Goal: Check status: Check status

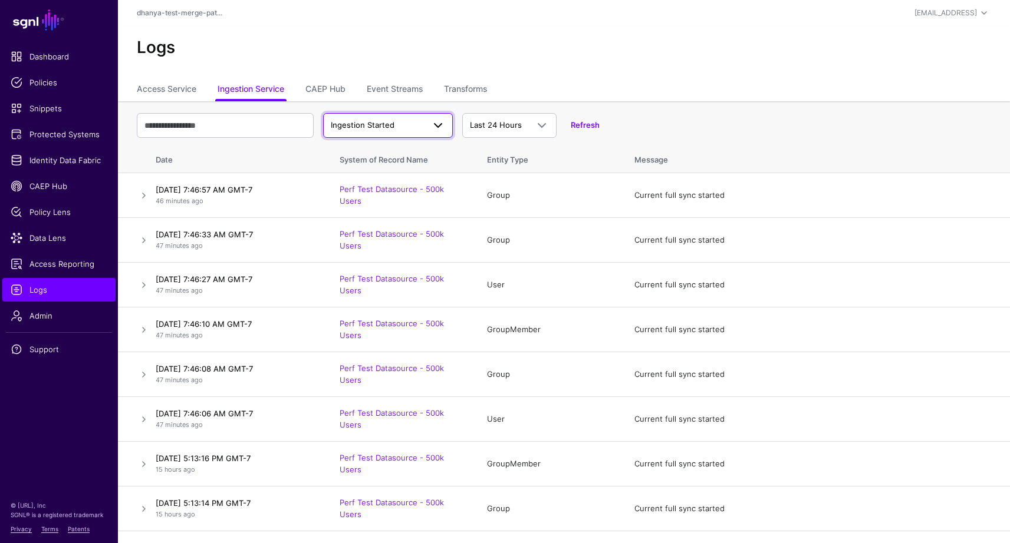
click at [354, 131] on span "Ingestion Started" at bounding box center [377, 126] width 93 height 12
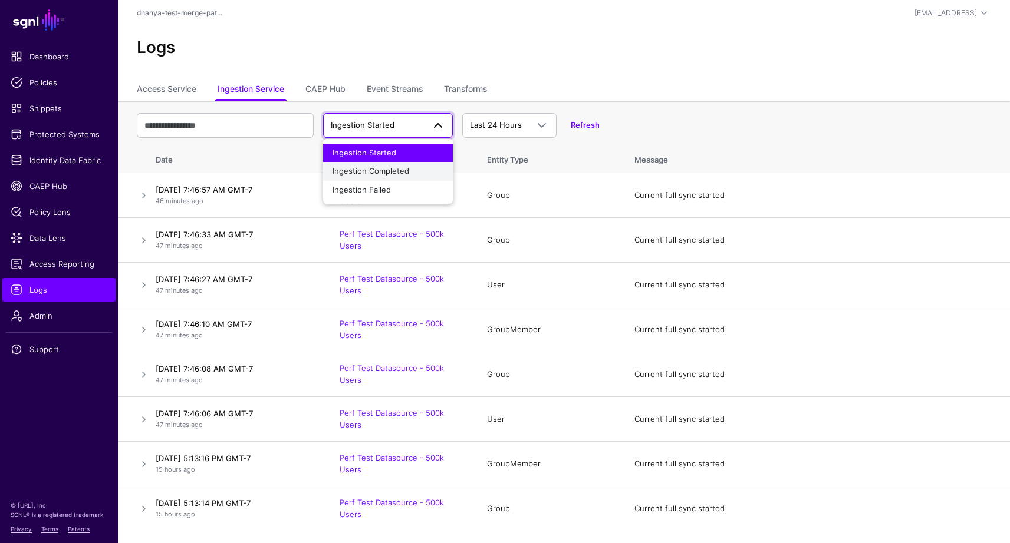
click at [359, 173] on span "Ingestion Completed" at bounding box center [370, 170] width 77 height 9
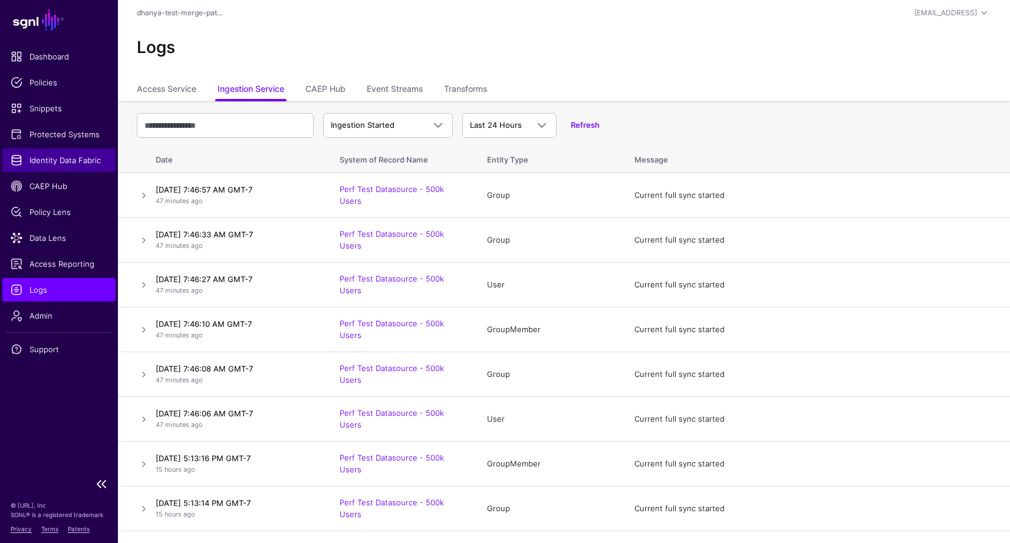
click at [80, 156] on span "Identity Data Fabric" at bounding box center [59, 160] width 97 height 12
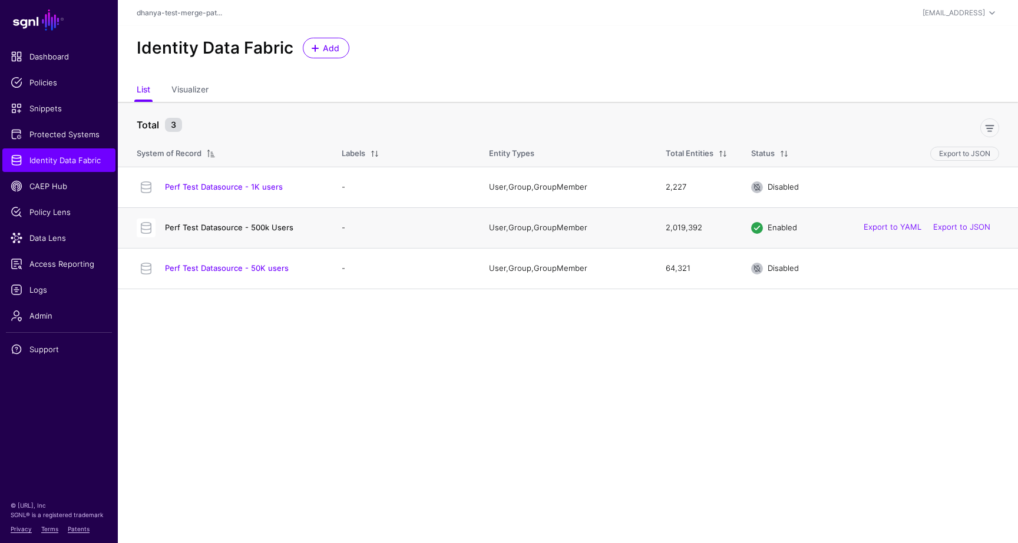
click at [272, 226] on link "Perf Test Datasource - 500k Users" at bounding box center [229, 227] width 128 height 9
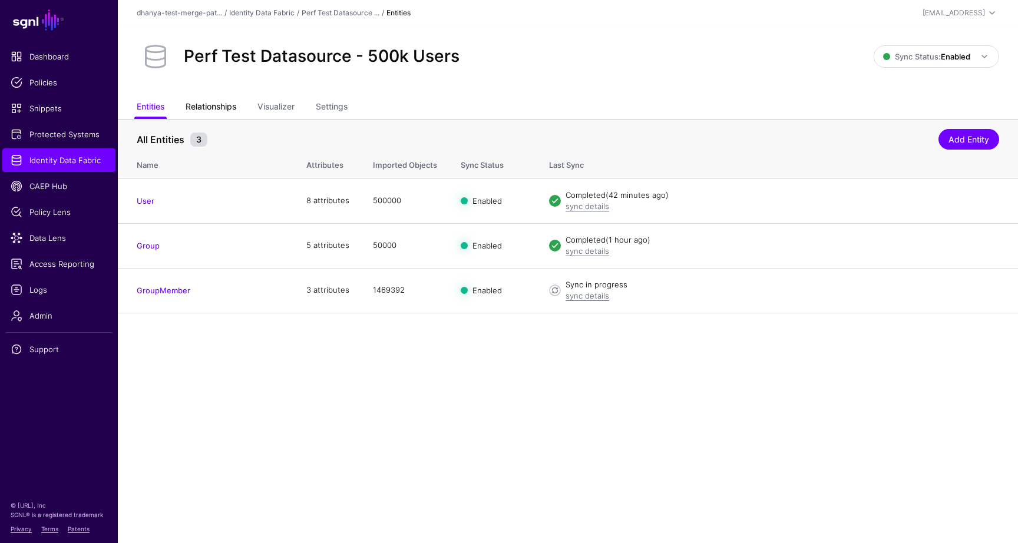
click at [217, 103] on link "Relationships" at bounding box center [211, 108] width 51 height 22
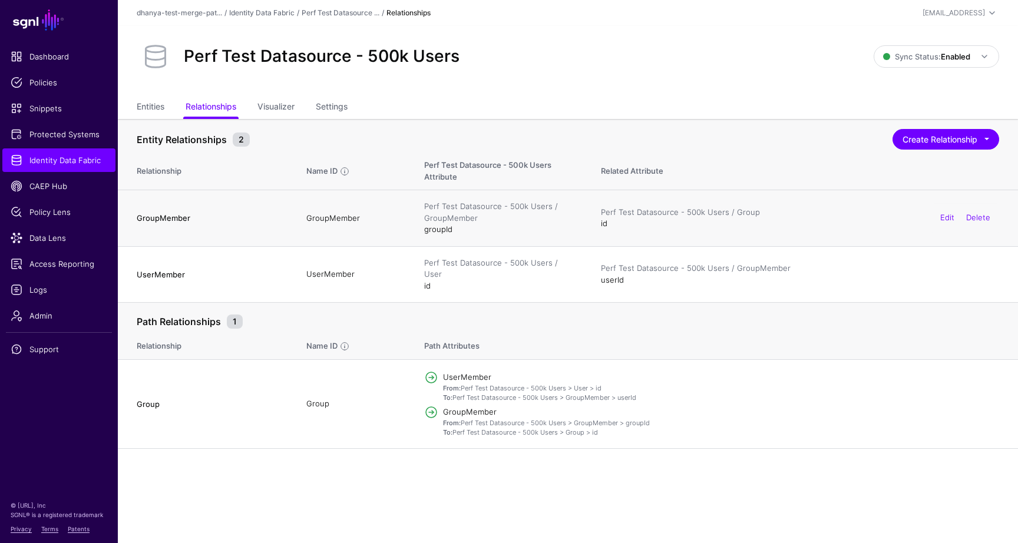
click at [350, 219] on td "GroupMember" at bounding box center [354, 218] width 118 height 57
copy td "GroupMember"
click at [161, 108] on link "Entities" at bounding box center [151, 108] width 28 height 22
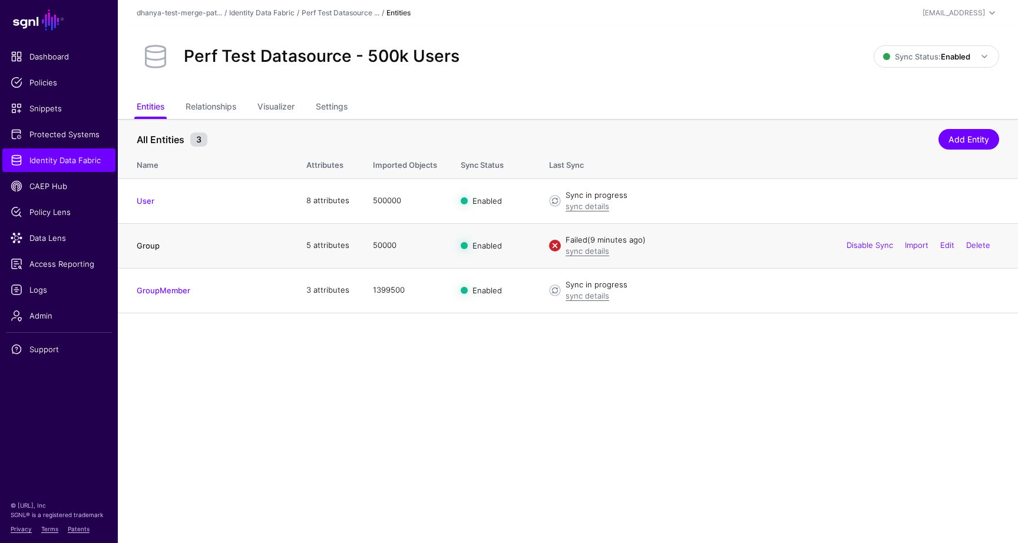
click at [148, 246] on link "Group" at bounding box center [148, 245] width 23 height 9
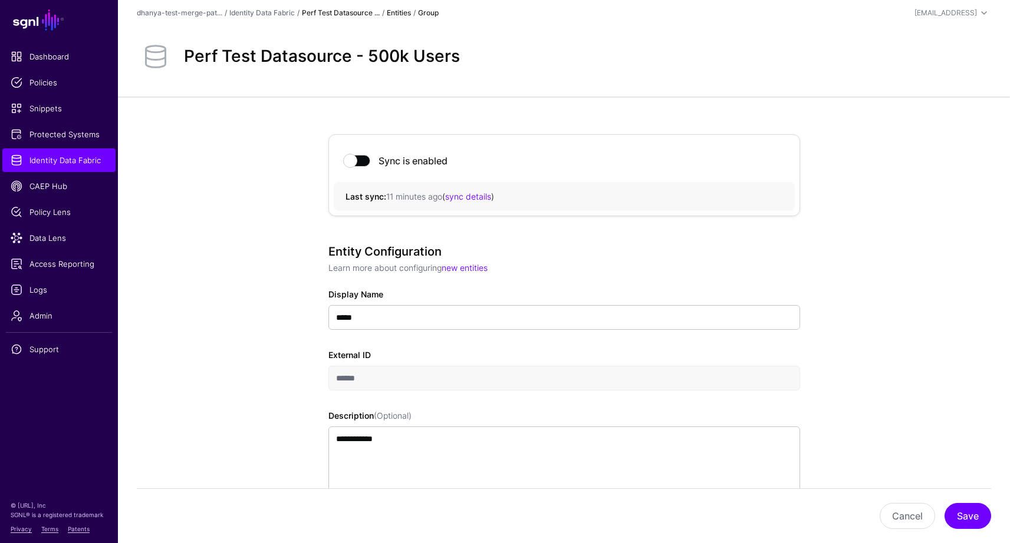
click at [351, 15] on link "Perf Test Datasource ..." at bounding box center [341, 12] width 78 height 9
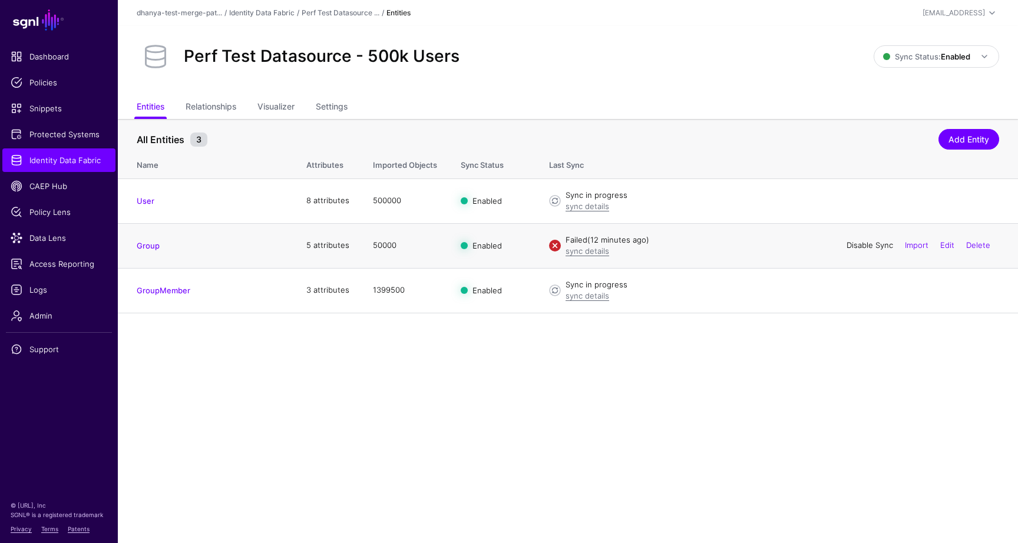
click at [856, 246] on link "Disable Sync" at bounding box center [870, 244] width 47 height 9
click at [857, 201] on link "Disable Sync" at bounding box center [870, 200] width 47 height 9
click at [856, 290] on link "Disable Sync" at bounding box center [870, 289] width 47 height 9
click at [935, 59] on span "Sync Status: Enabled" at bounding box center [926, 56] width 87 height 9
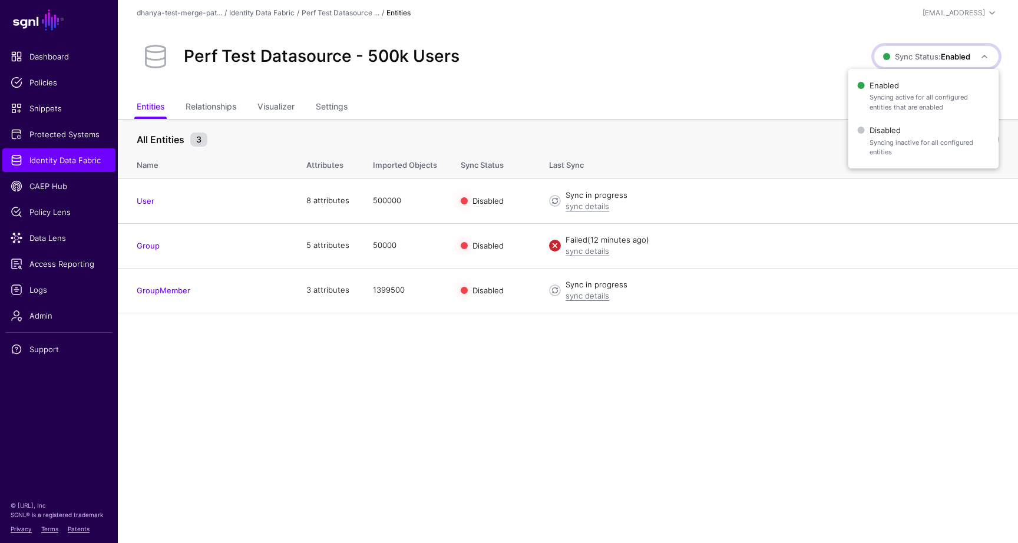
click at [772, 69] on div "Perf Test Datasource - 500k Users" at bounding box center [505, 57] width 747 height 38
